Goal: Task Accomplishment & Management: Use online tool/utility

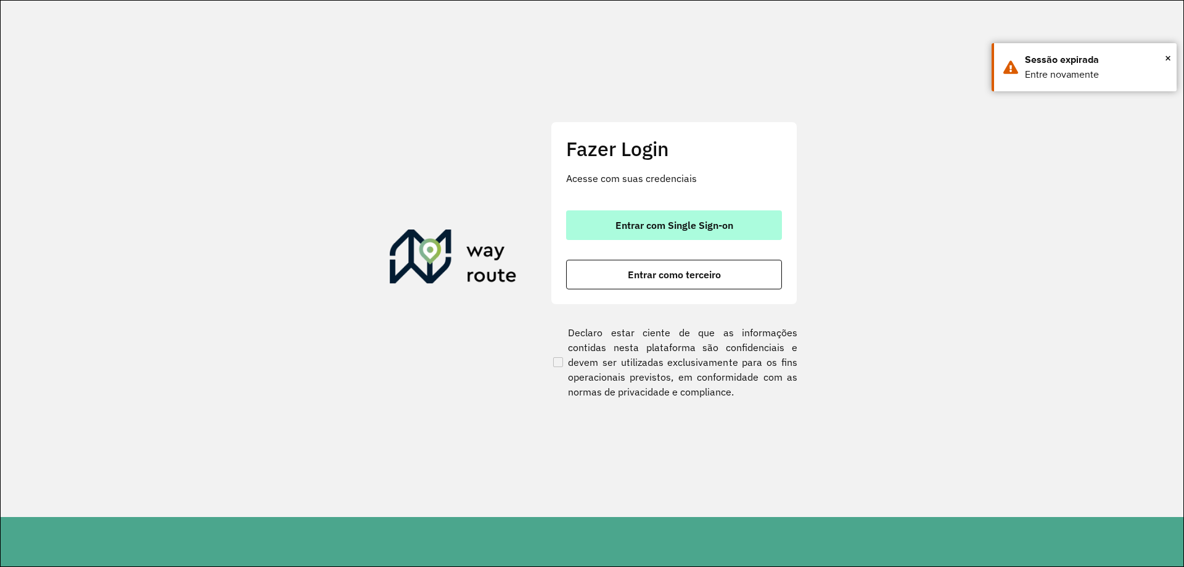
click at [701, 233] on button "Entrar com Single Sign-on" at bounding box center [674, 225] width 216 height 30
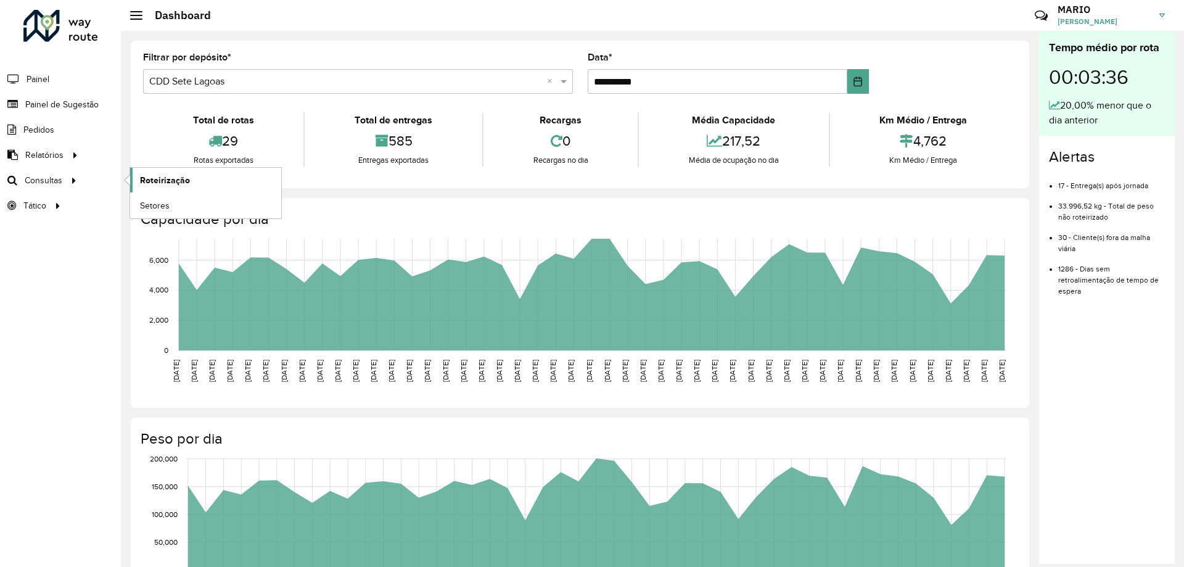
click at [156, 184] on span "Roteirização" at bounding box center [165, 180] width 50 height 13
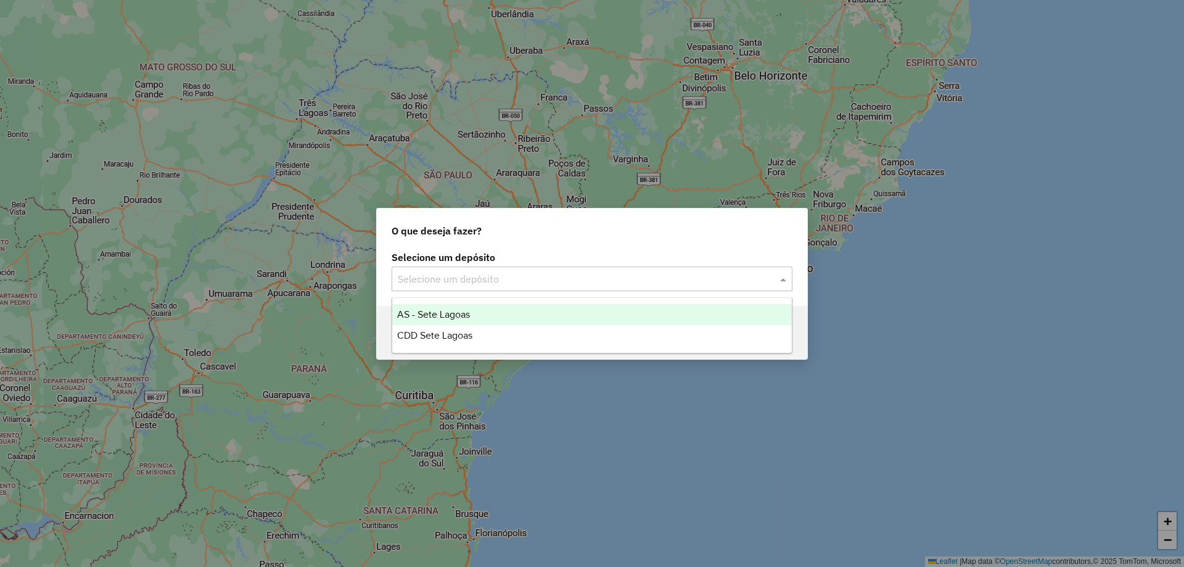
click at [512, 267] on div "Selecione um depósito" at bounding box center [592, 278] width 401 height 25
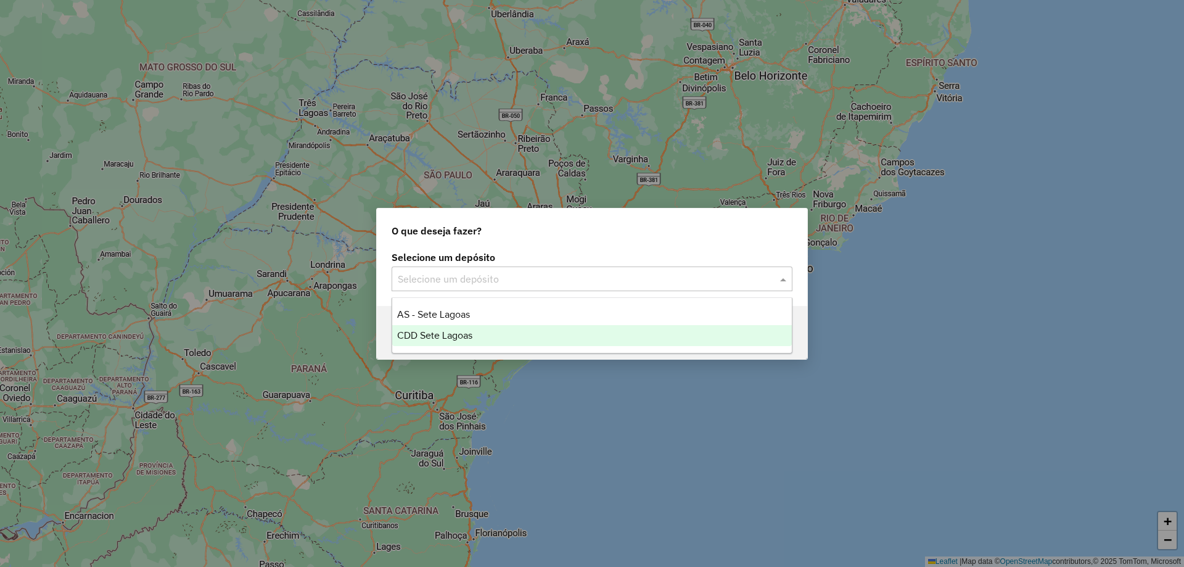
click at [501, 330] on div "CDD Sete Lagoas" at bounding box center [592, 335] width 400 height 21
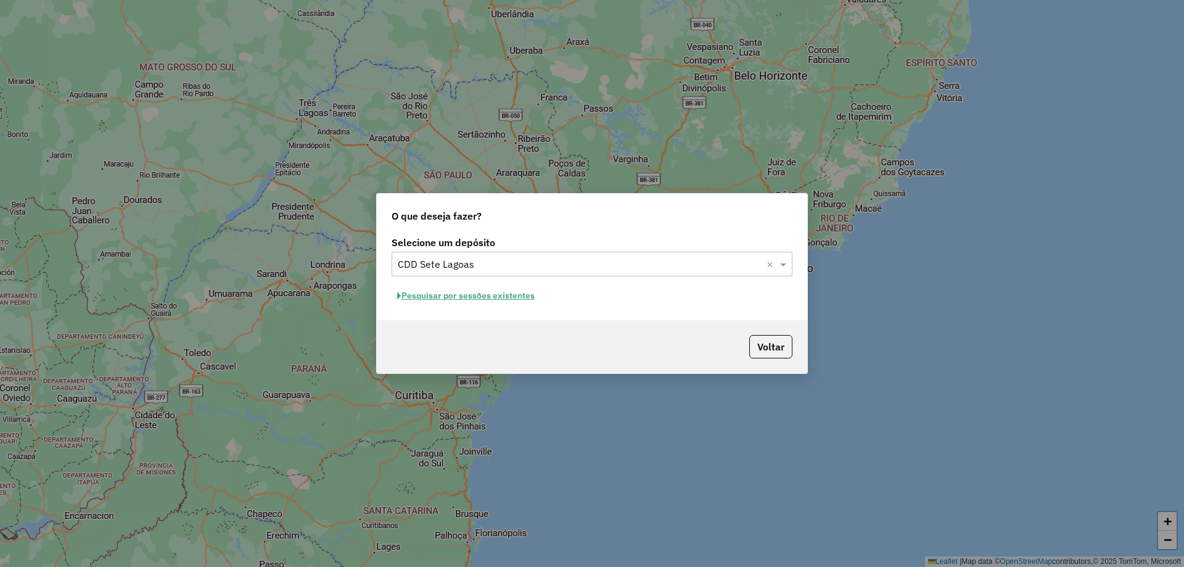
click at [467, 295] on button "Pesquisar por sessões existentes" at bounding box center [466, 295] width 149 height 19
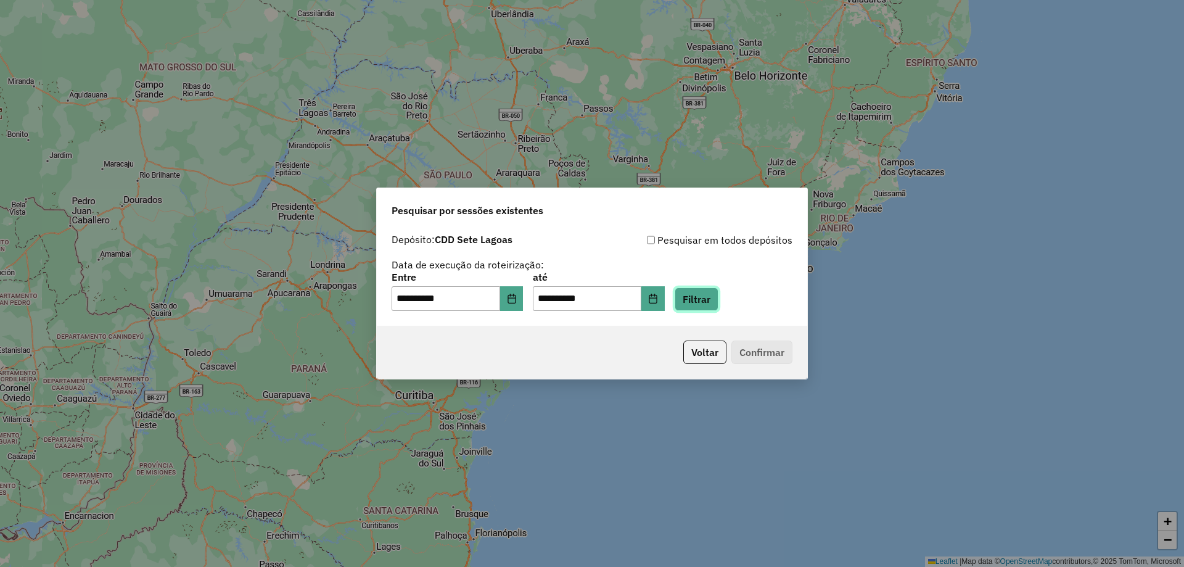
click at [715, 306] on button "Filtrar" at bounding box center [697, 298] width 44 height 23
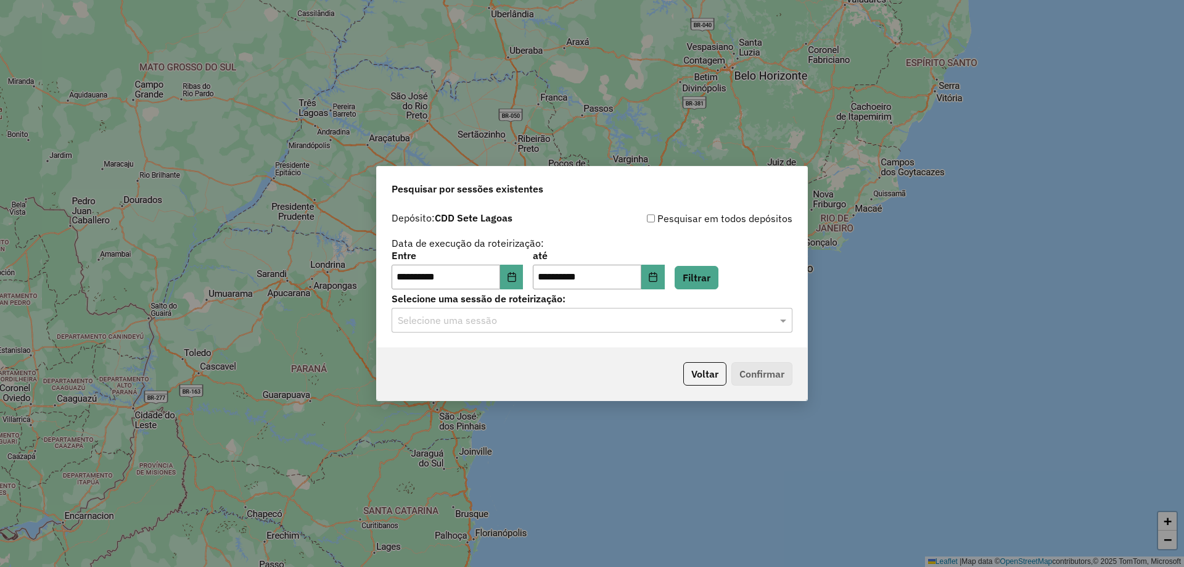
click at [611, 319] on input "text" at bounding box center [580, 320] width 364 height 15
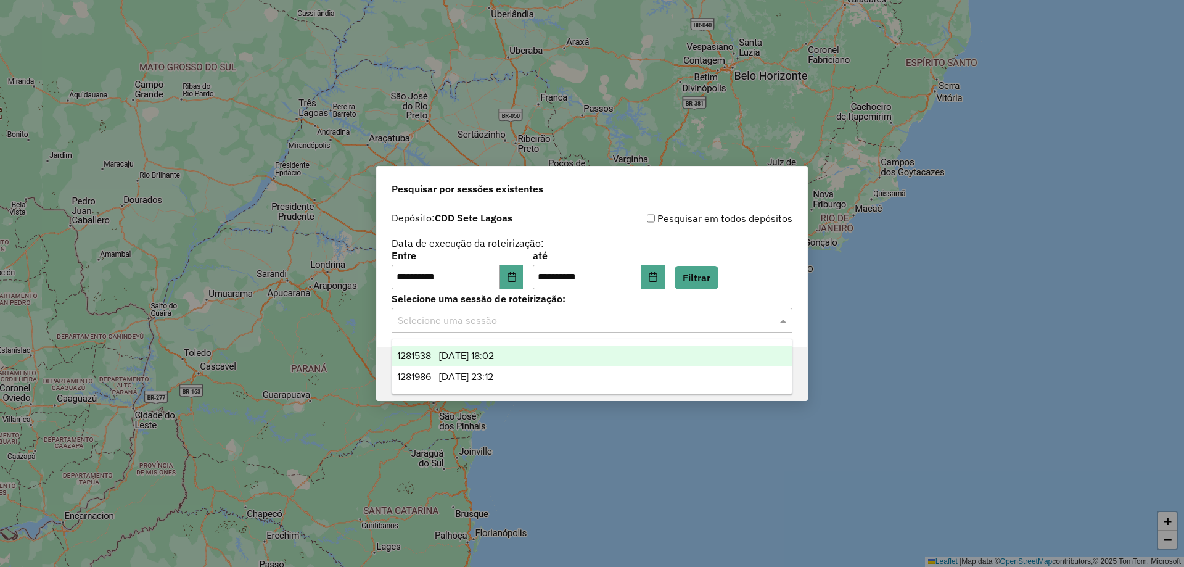
click at [544, 361] on div "1281538 - [DATE] 18:02" at bounding box center [592, 355] width 400 height 21
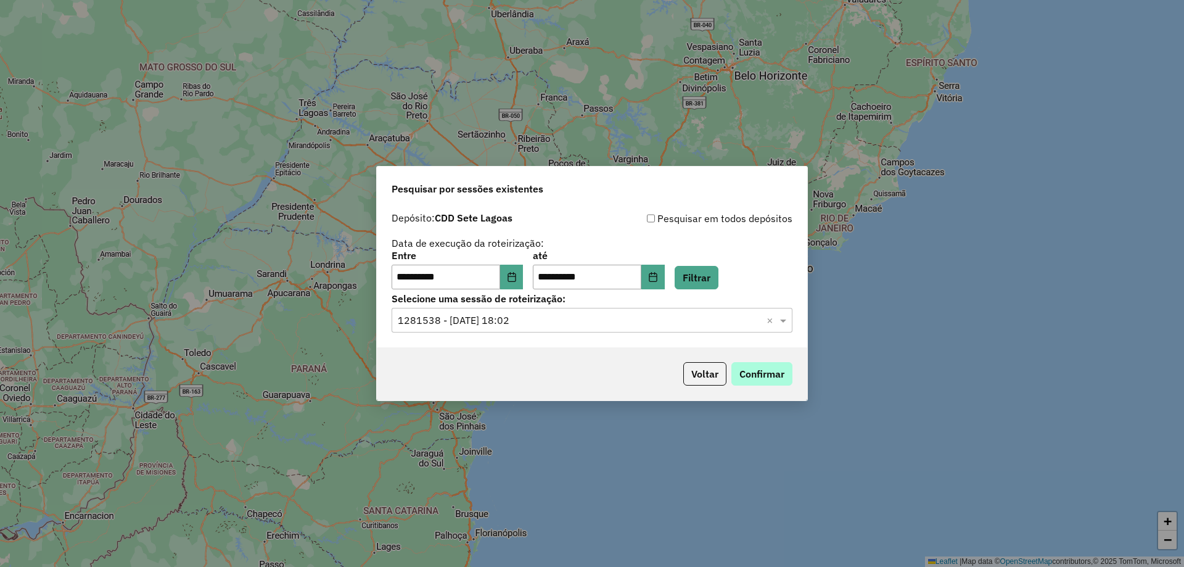
drag, startPoint x: 766, startPoint y: 392, endPoint x: 762, endPoint y: 377, distance: 14.8
click at [762, 380] on div "Voltar Confirmar" at bounding box center [592, 373] width 430 height 53
click at [763, 371] on button "Confirmar" at bounding box center [761, 373] width 61 height 23
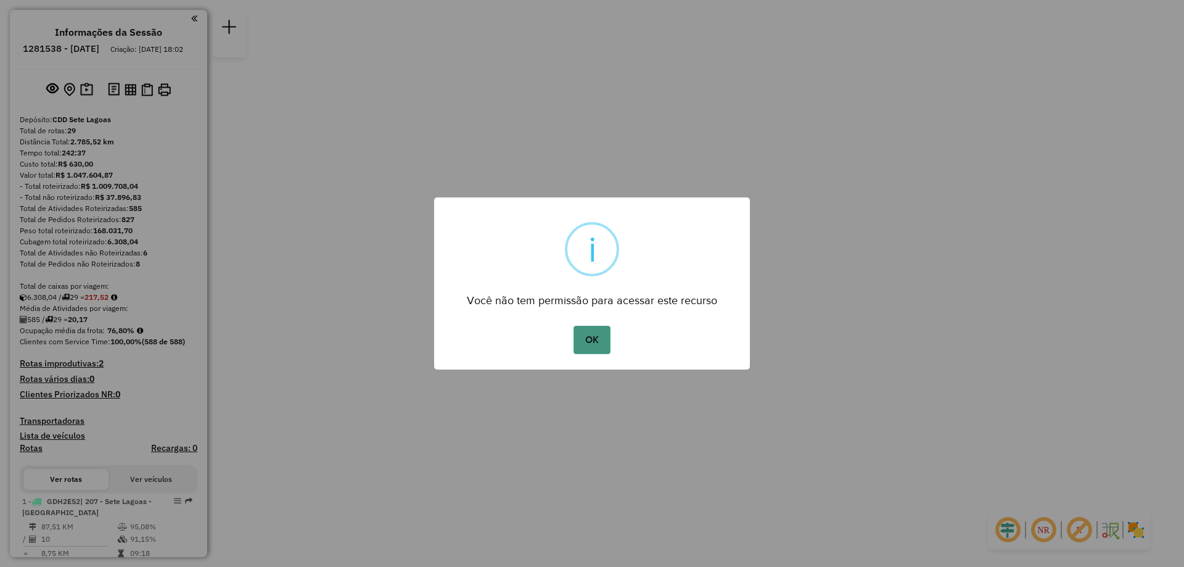
click at [609, 326] on button "OK" at bounding box center [592, 340] width 36 height 28
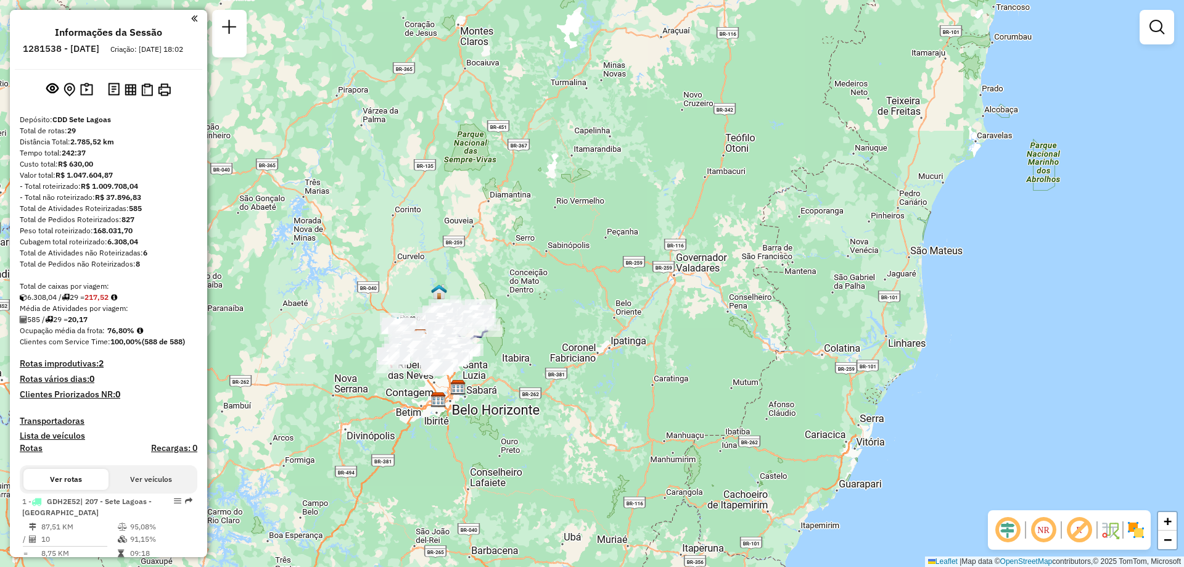
scroll to position [768, 0]
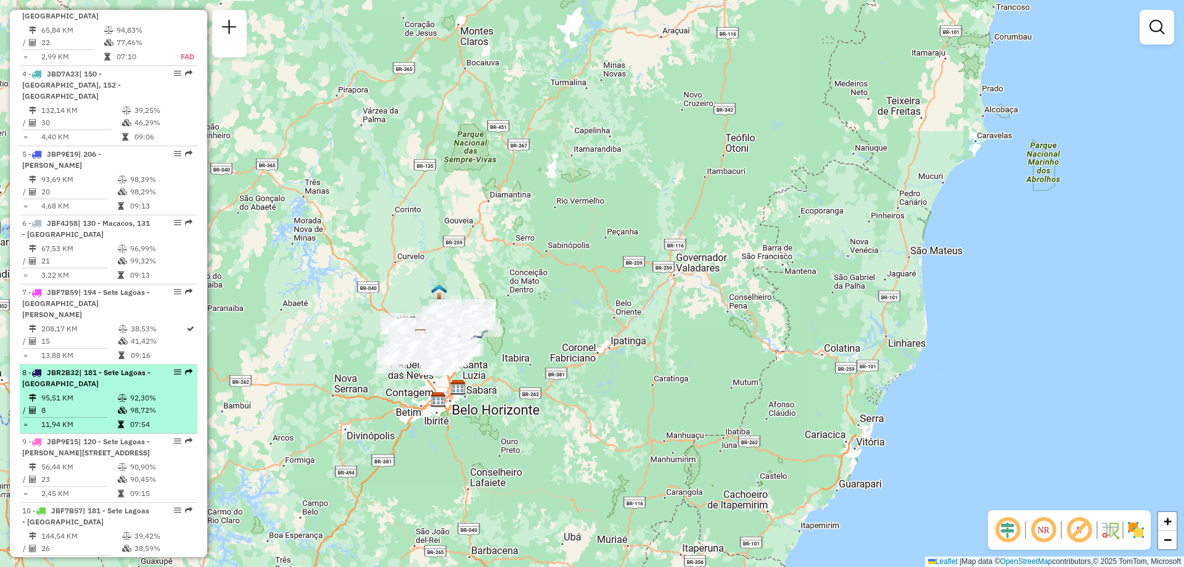
click at [174, 368] on em at bounding box center [177, 371] width 7 height 7
select select "**********"
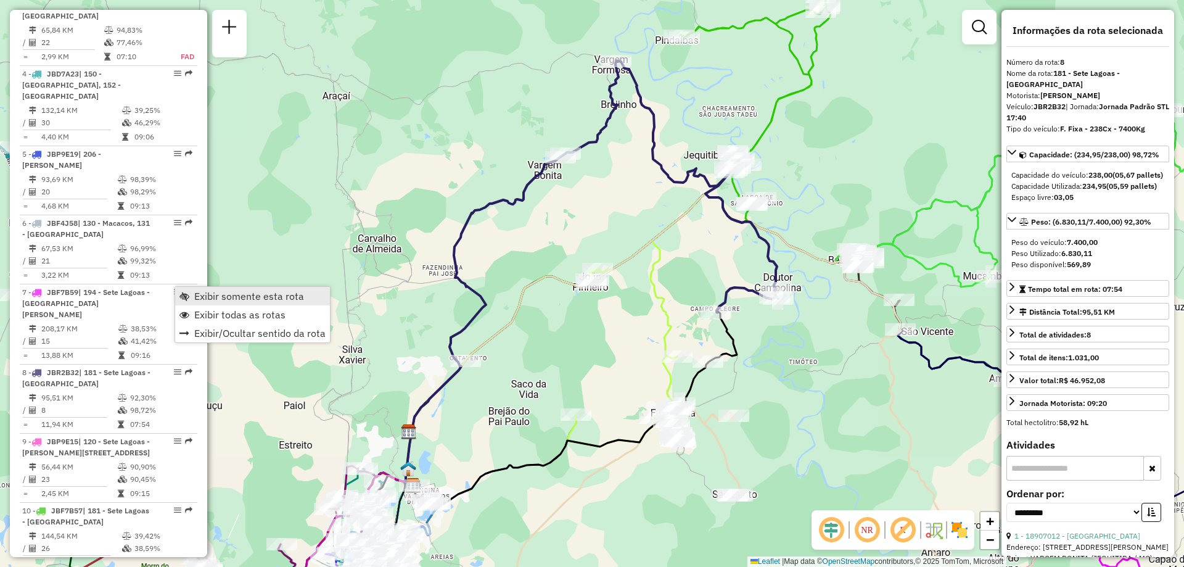
click at [274, 300] on span "Exibir somente esta rota" at bounding box center [249, 296] width 110 height 10
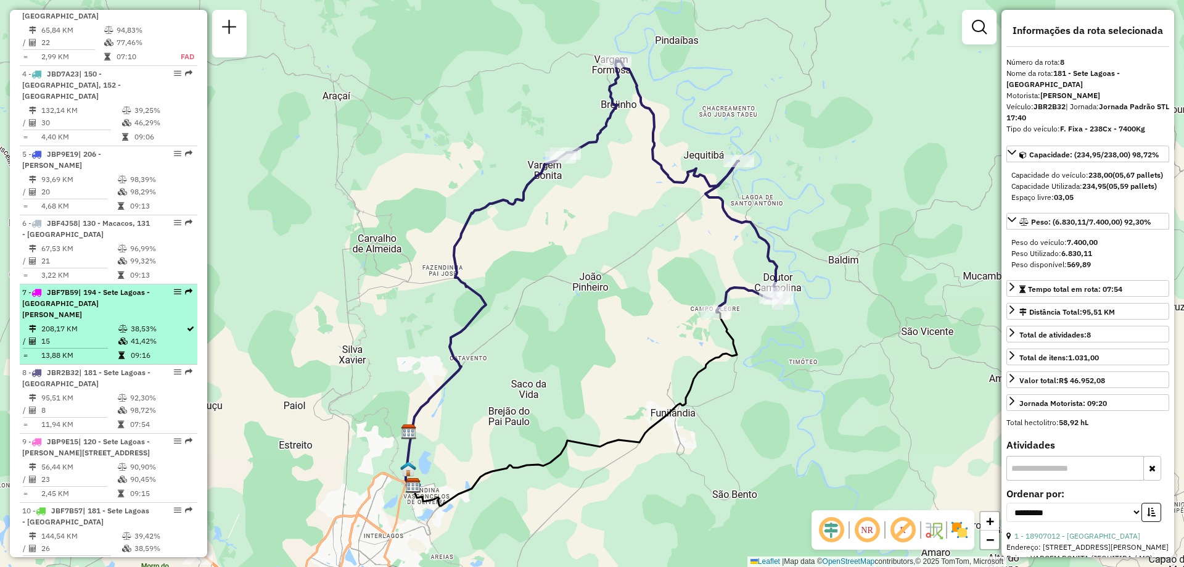
scroll to position [1273, 0]
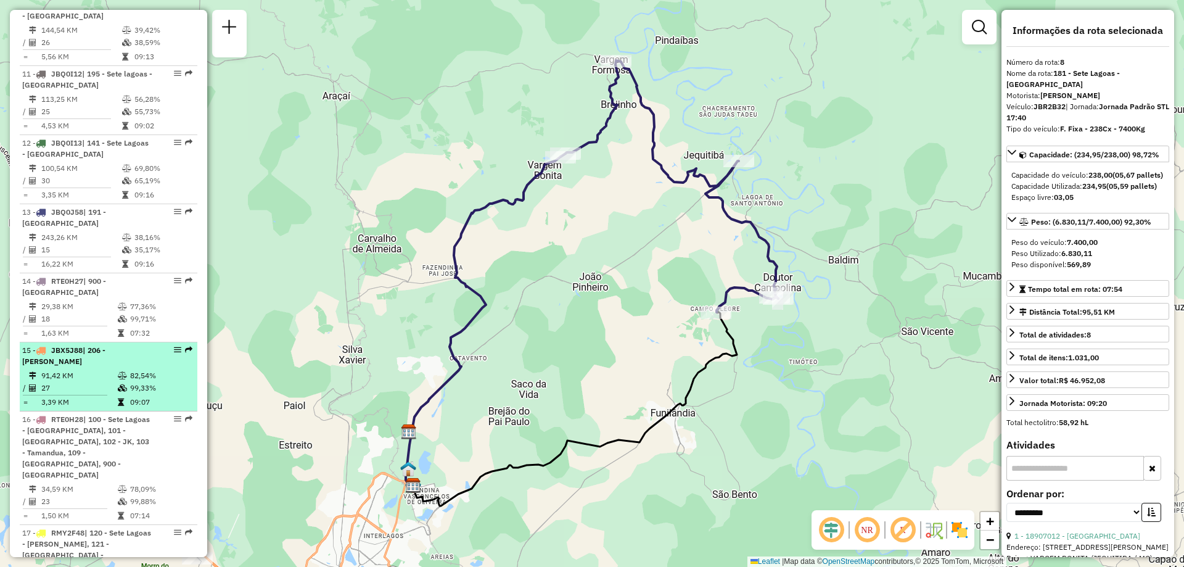
click at [174, 346] on em at bounding box center [177, 349] width 7 height 7
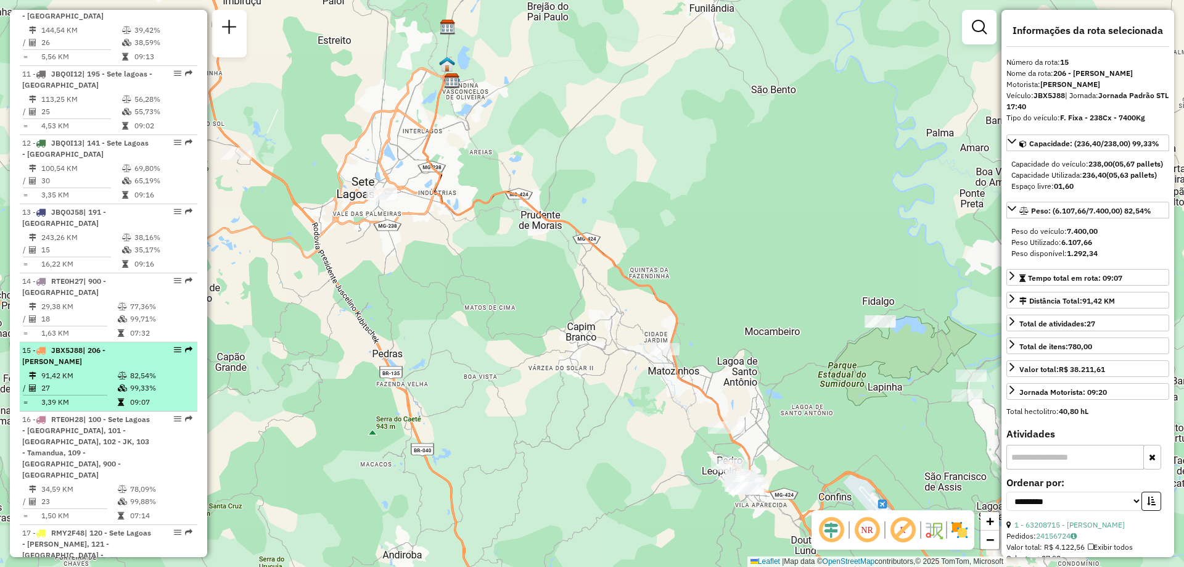
click at [168, 346] on div at bounding box center [173, 349] width 37 height 7
click at [174, 346] on em at bounding box center [177, 349] width 7 height 7
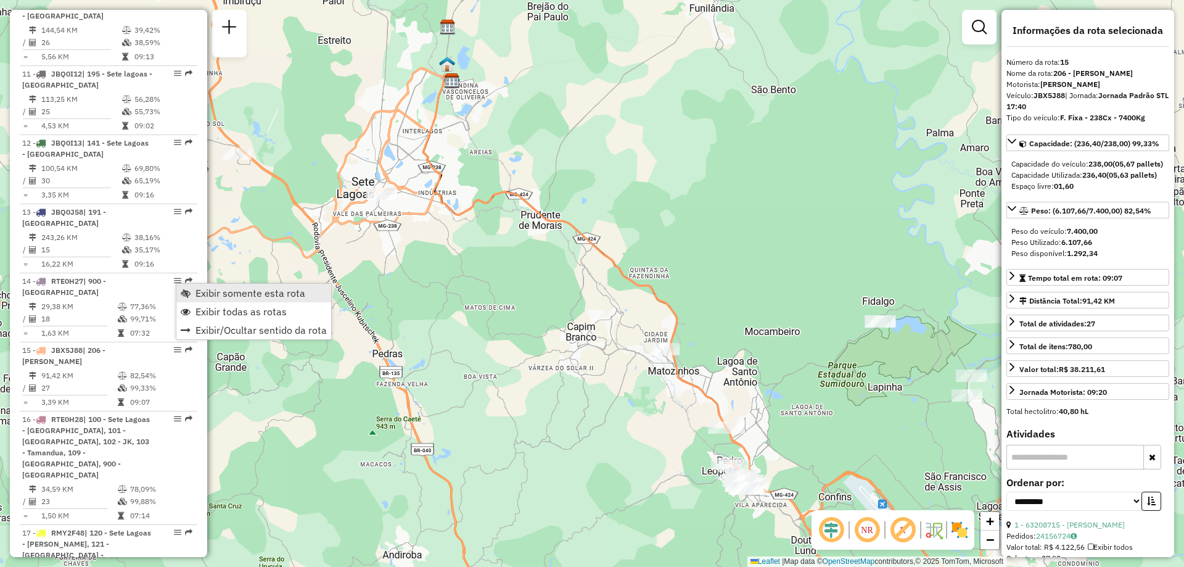
click at [234, 298] on span "Exibir somente esta rota" at bounding box center [250, 293] width 110 height 10
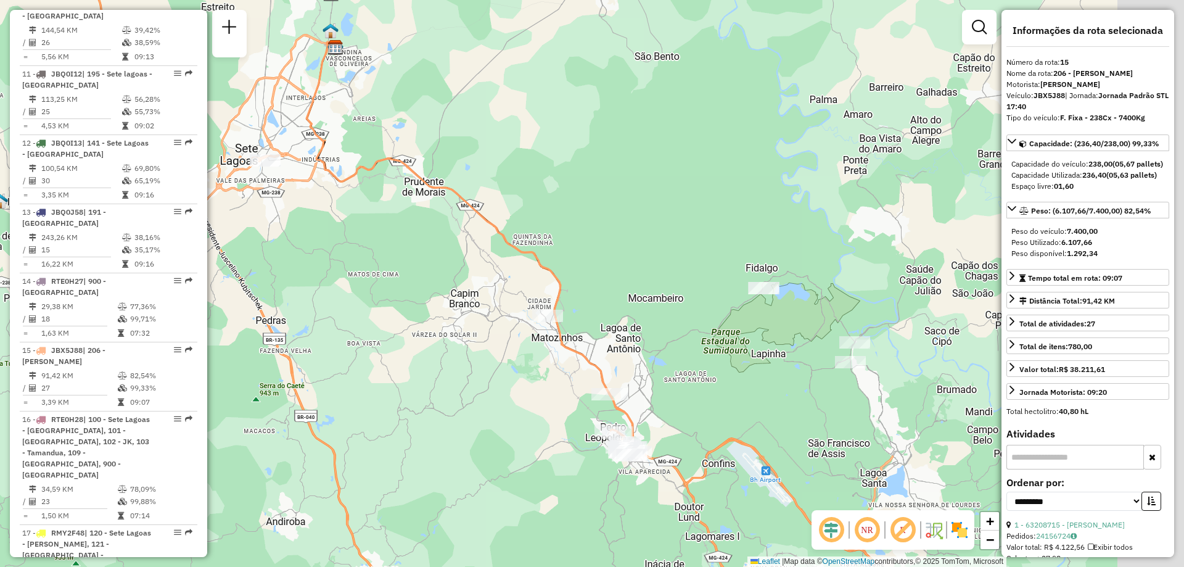
drag, startPoint x: 541, startPoint y: 398, endPoint x: 440, endPoint y: 370, distance: 105.0
click at [440, 370] on div "Janela de atendimento Grade de atendimento Capacidade Transportadoras Veículos …" at bounding box center [592, 283] width 1184 height 567
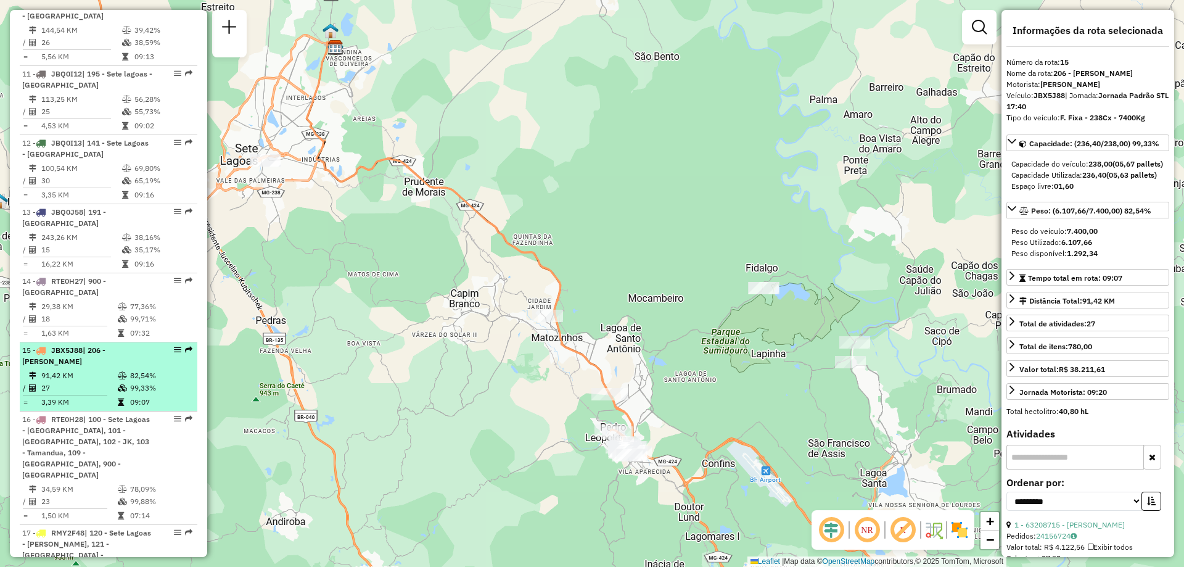
click at [130, 382] on td "99,33%" at bounding box center [161, 388] width 62 height 12
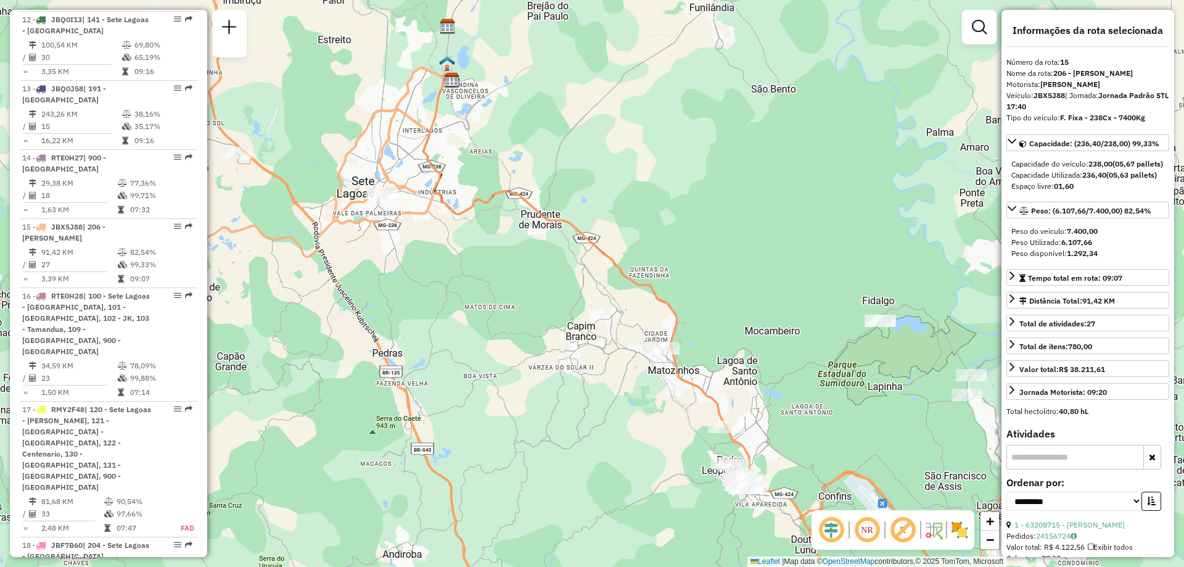
scroll to position [768, 0]
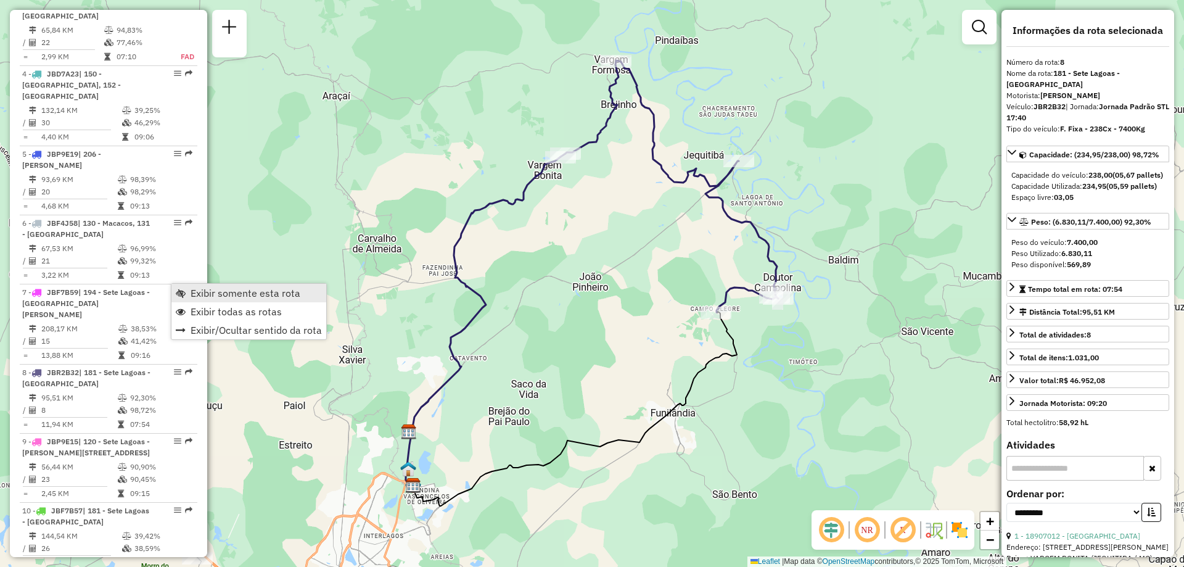
click at [235, 290] on span "Exibir somente esta rota" at bounding box center [246, 293] width 110 height 10
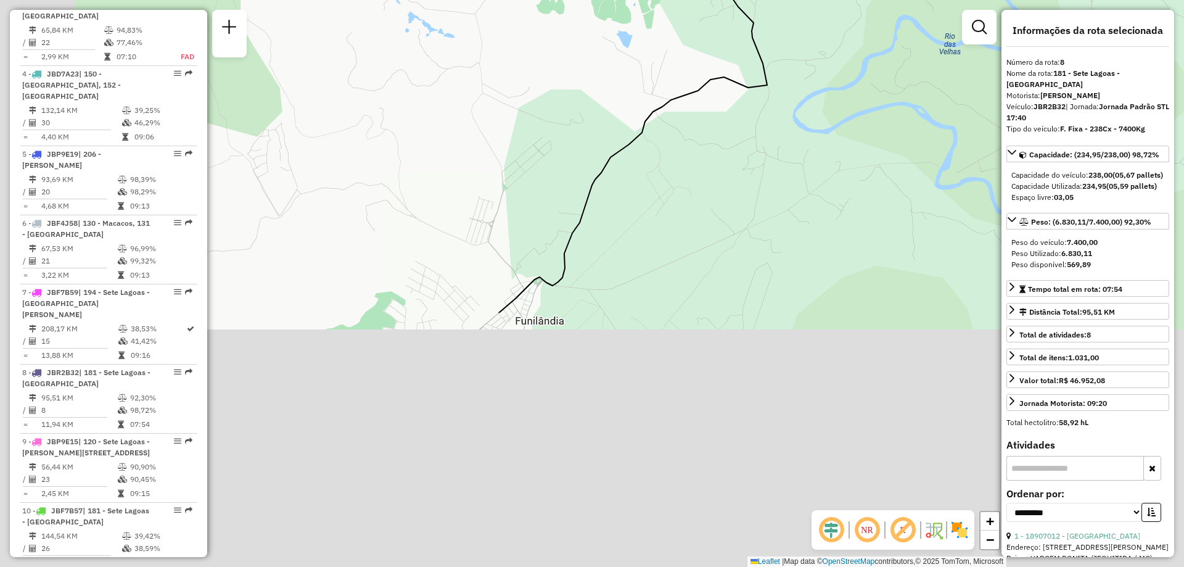
drag, startPoint x: 672, startPoint y: 419, endPoint x: 758, endPoint y: 128, distance: 304.2
click at [758, 128] on div "Janela de atendimento Grade de atendimento Capacidade Transportadoras Veículos …" at bounding box center [592, 283] width 1184 height 567
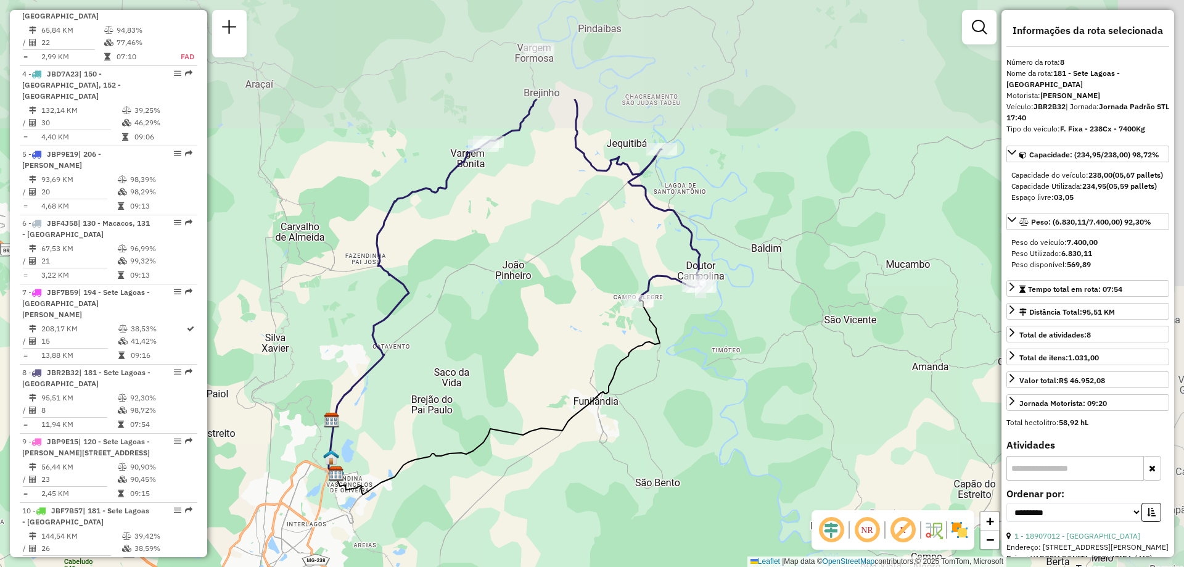
drag, startPoint x: 804, startPoint y: 173, endPoint x: 723, endPoint y: 323, distance: 170.5
click at [723, 323] on div "Janela de atendimento Grade de atendimento Capacidade Transportadoras Veículos …" at bounding box center [592, 283] width 1184 height 567
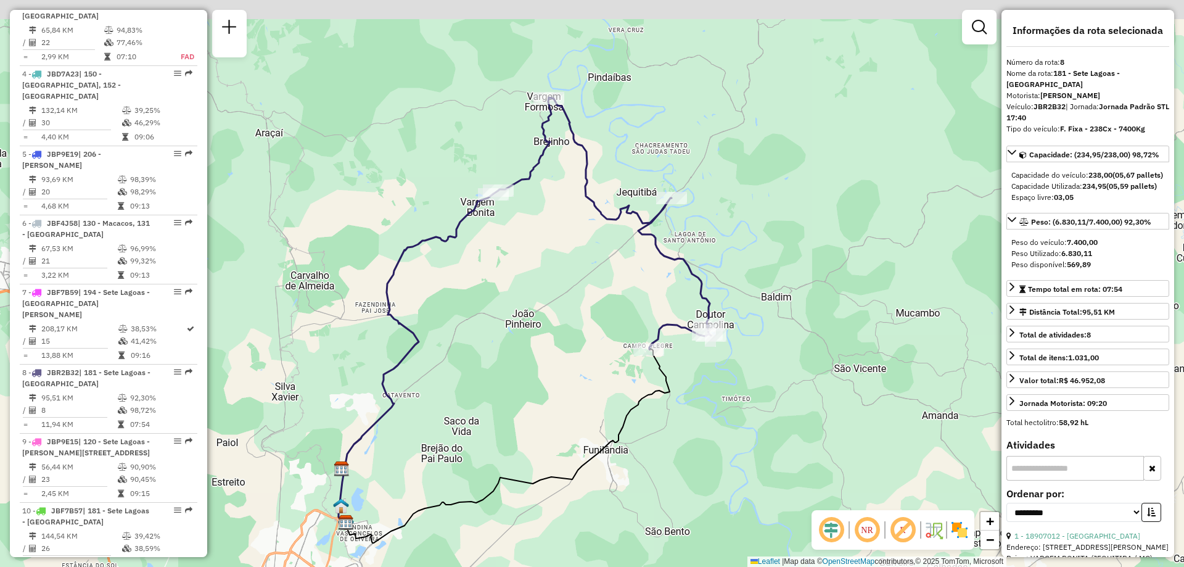
drag, startPoint x: 709, startPoint y: 204, endPoint x: 567, endPoint y: 245, distance: 148.5
click at [714, 247] on div "Janela de atendimento Grade de atendimento Capacidade Transportadoras Veículos …" at bounding box center [592, 283] width 1184 height 567
